Goal: Task Accomplishment & Management: Use online tool/utility

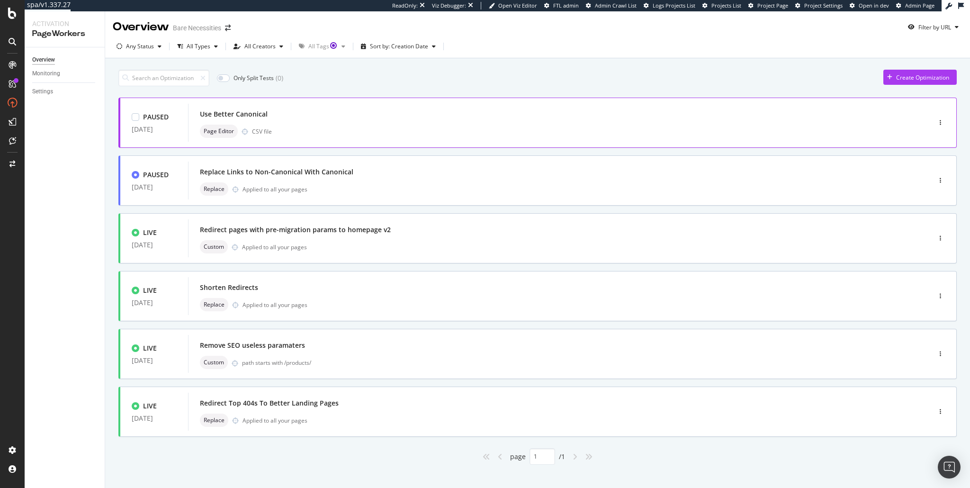
click at [241, 118] on div "Use Better Canonical" at bounding box center [234, 113] width 68 height 9
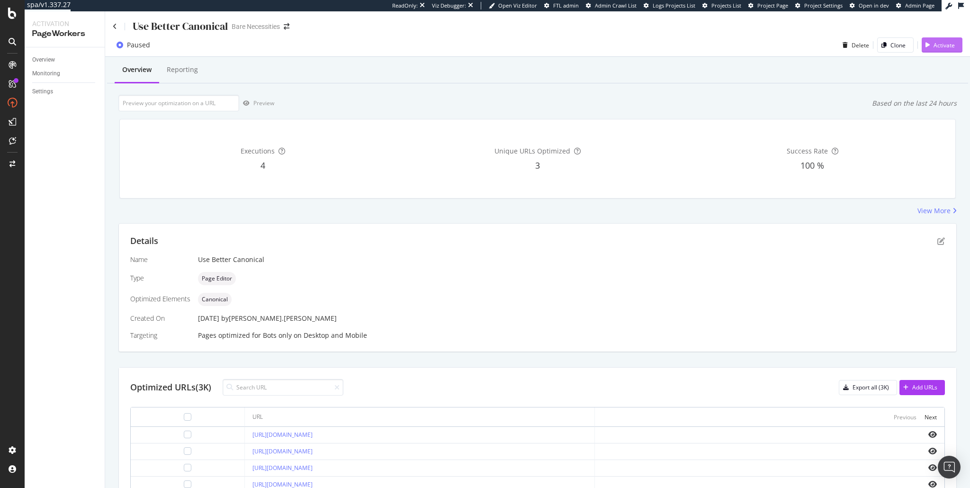
click at [940, 43] on div "Activate" at bounding box center [944, 45] width 21 height 8
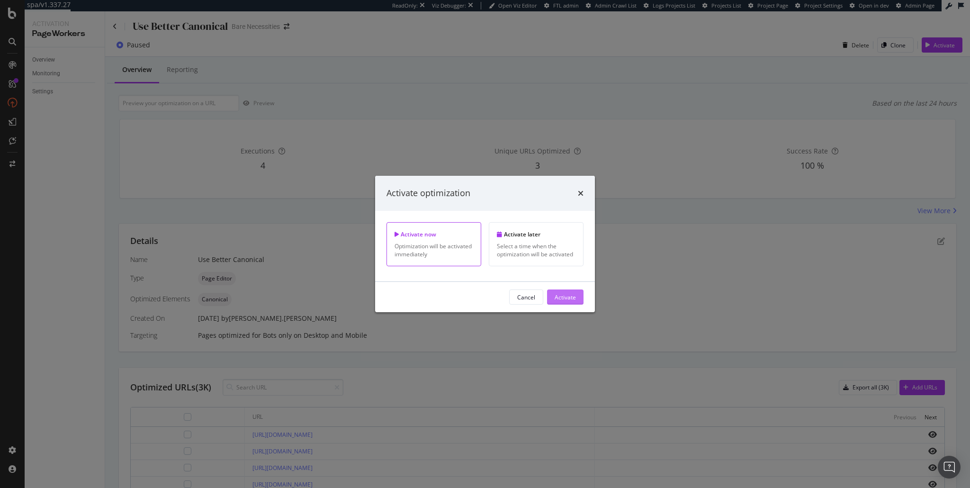
click at [577, 295] on button "Activate" at bounding box center [565, 296] width 36 height 15
